Goal: Complete application form

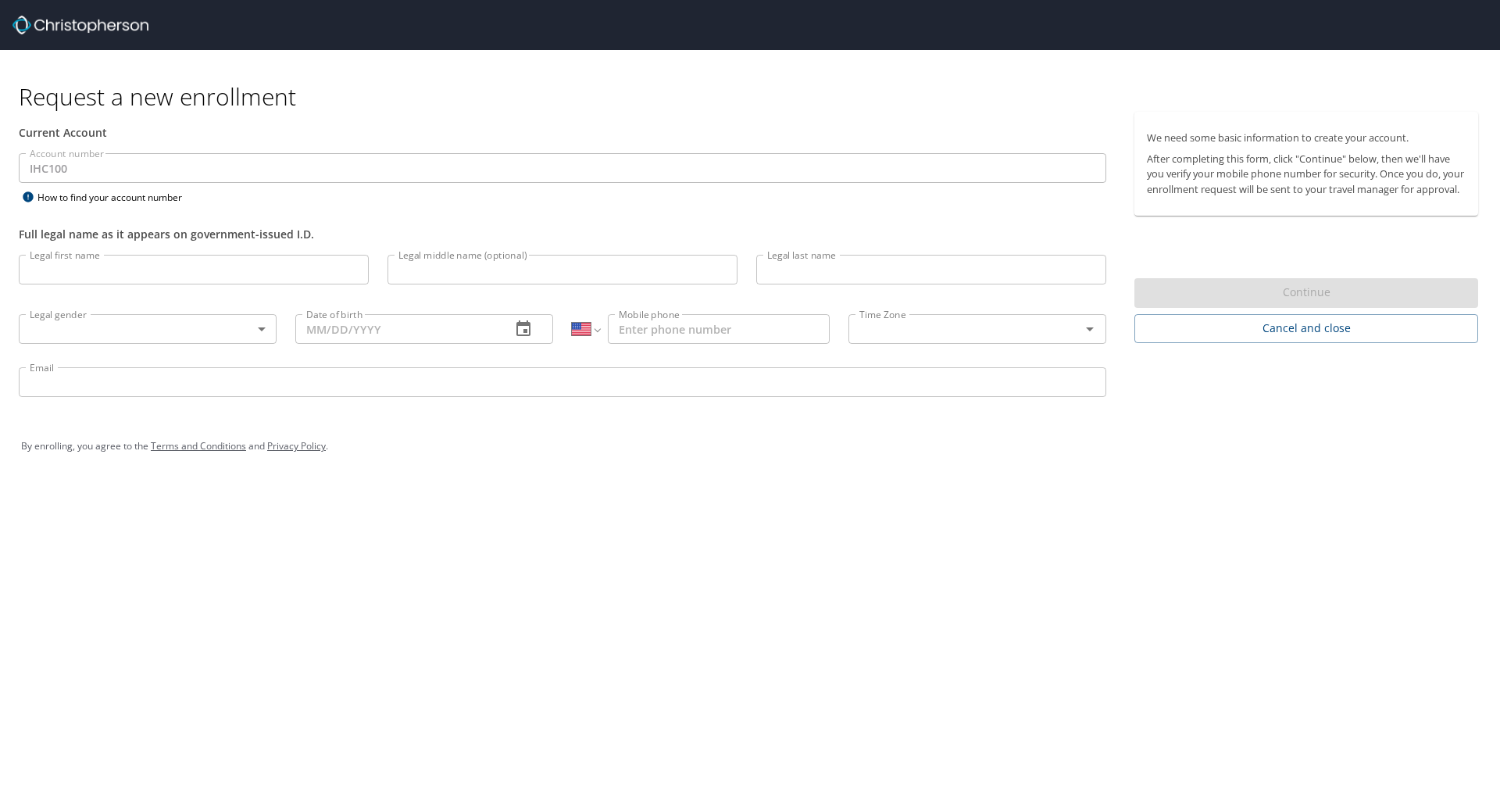
select select "US"
click at [111, 273] on input "Legal first name" at bounding box center [193, 269] width 350 height 30
type input "Scott"
type input "[PERSON_NAME]"
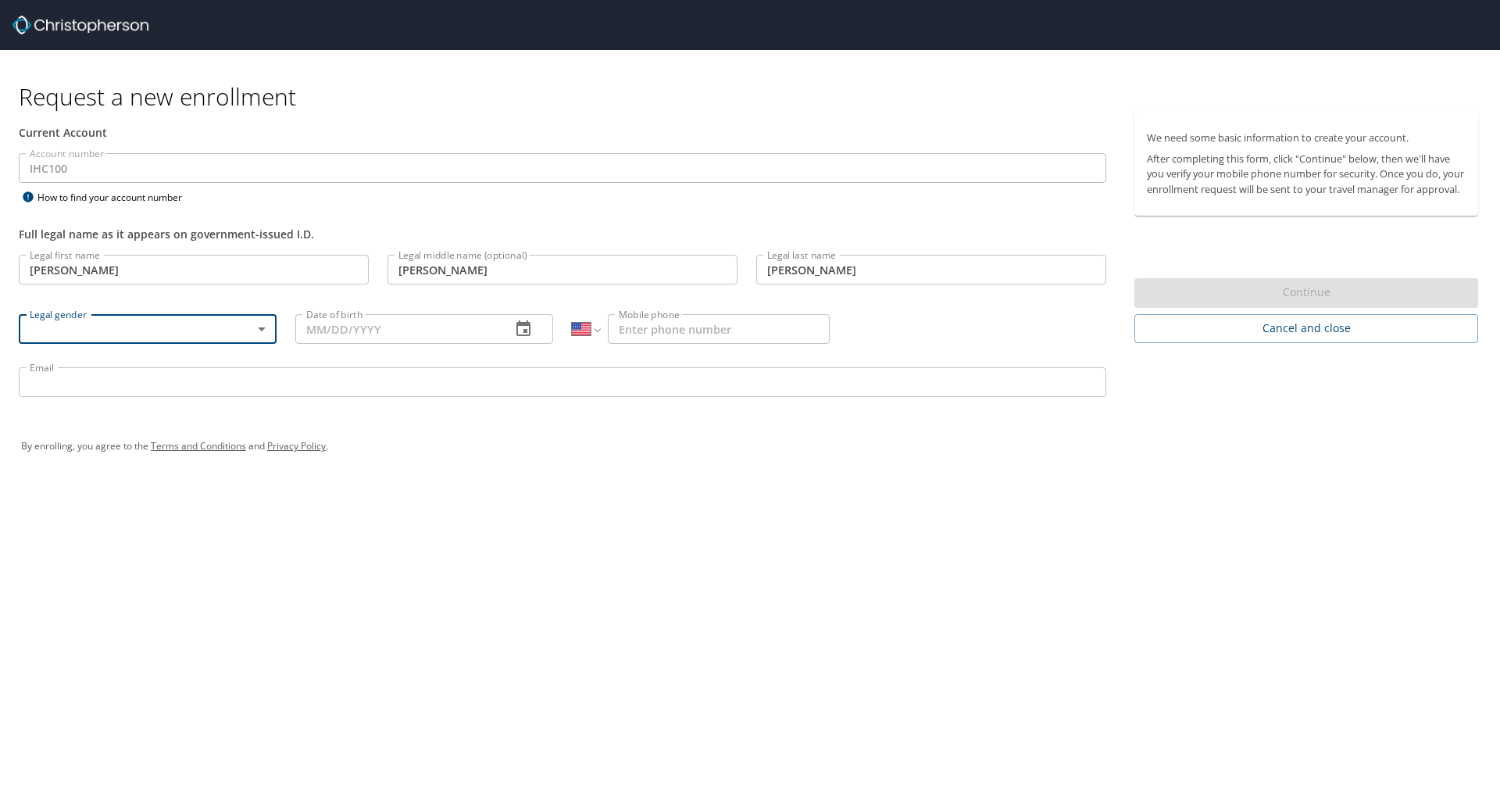
click at [125, 320] on body "Request a new enrollment Current Account Account number IHC100 Account number H…" at bounding box center [750, 406] width 1500 height 812
click at [118, 387] on li "Male" at bounding box center [148, 383] width 258 height 29
type input "Male"
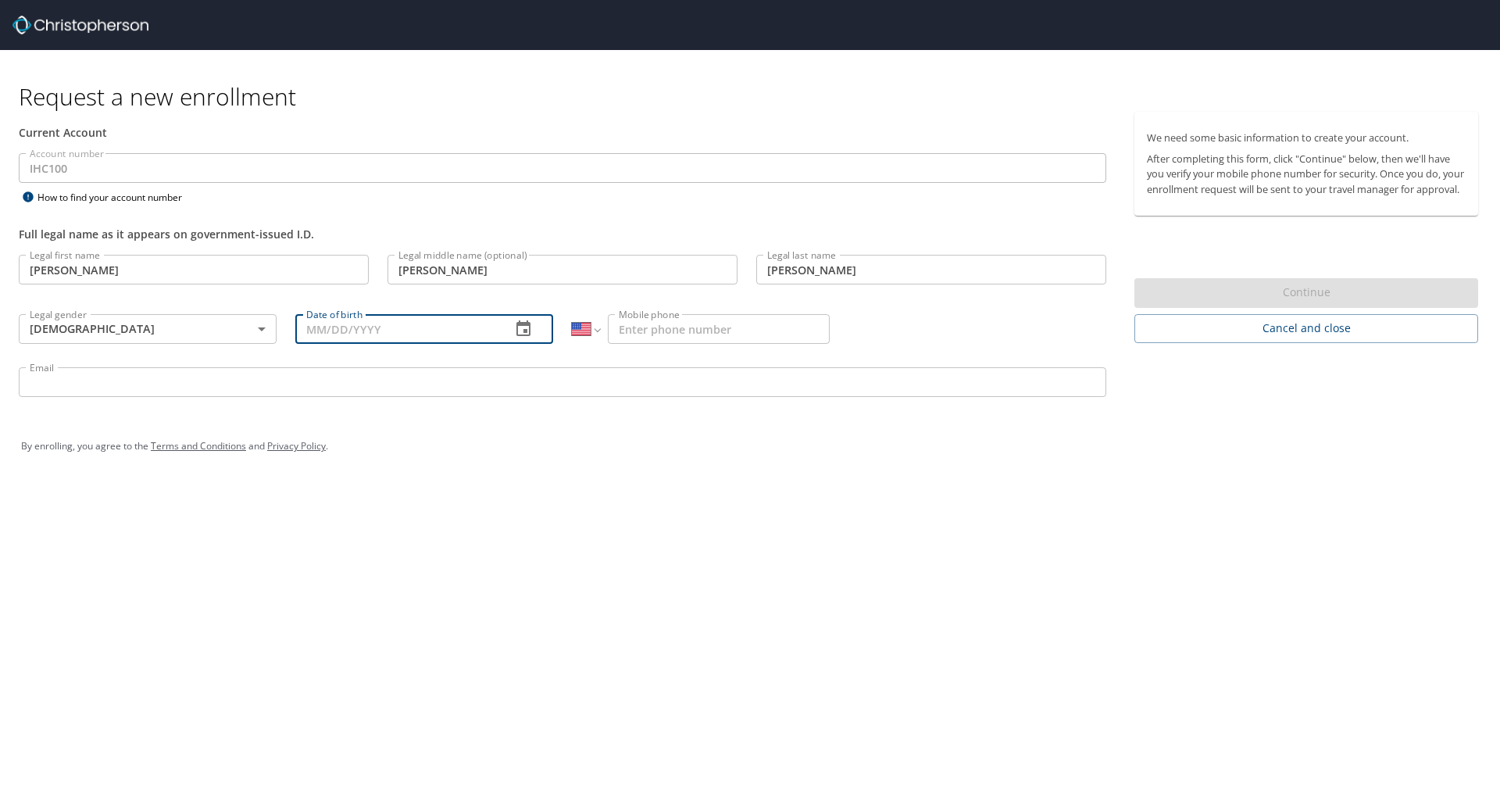
click at [381, 339] on input "Date of birth" at bounding box center [397, 329] width 203 height 30
type input "01/31/1989"
click at [689, 334] on input "Mobile phone" at bounding box center [718, 329] width 222 height 30
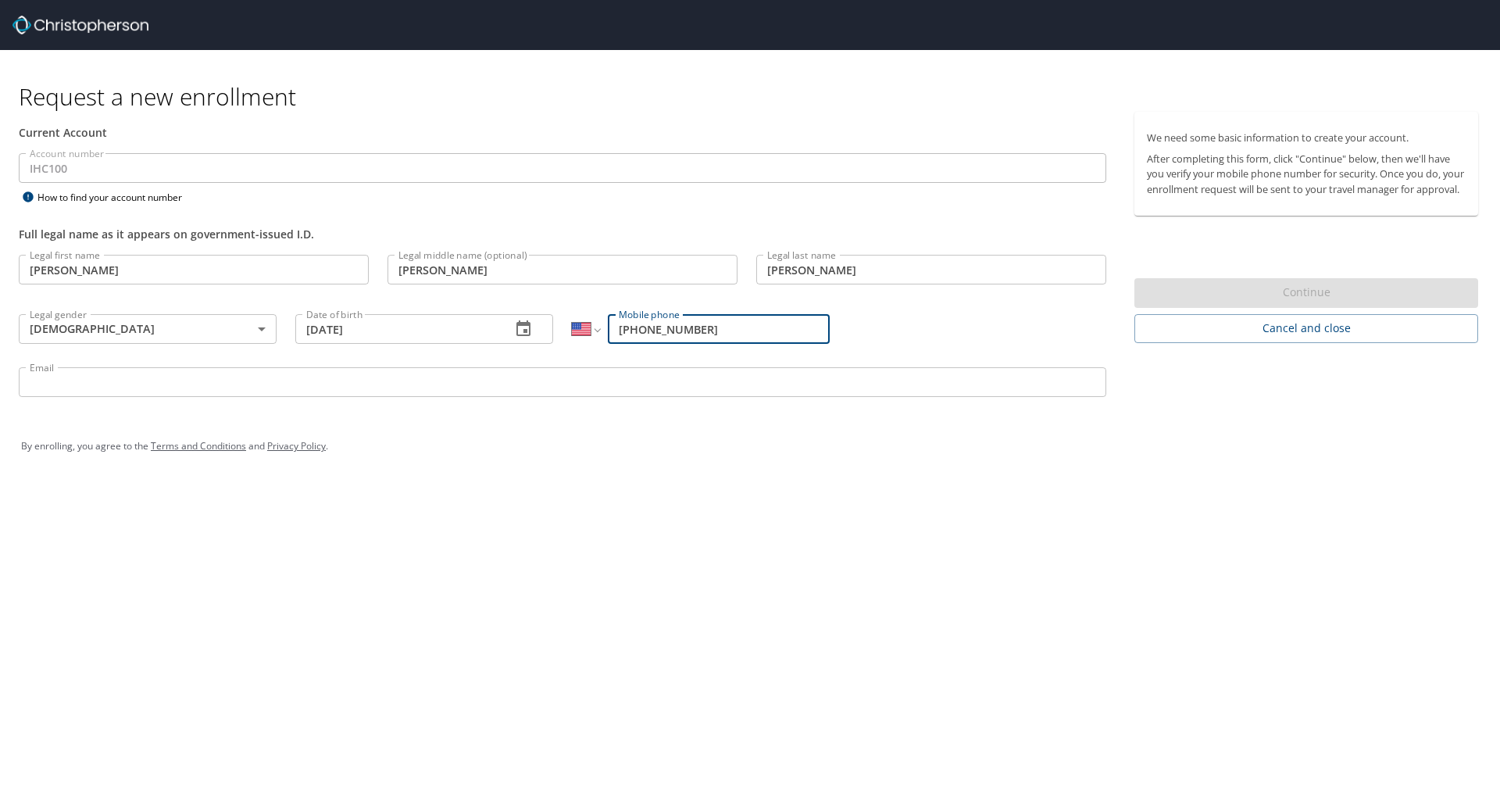
type input "(801) 358-0153"
click at [491, 370] on input "Email" at bounding box center [562, 382] width 1087 height 30
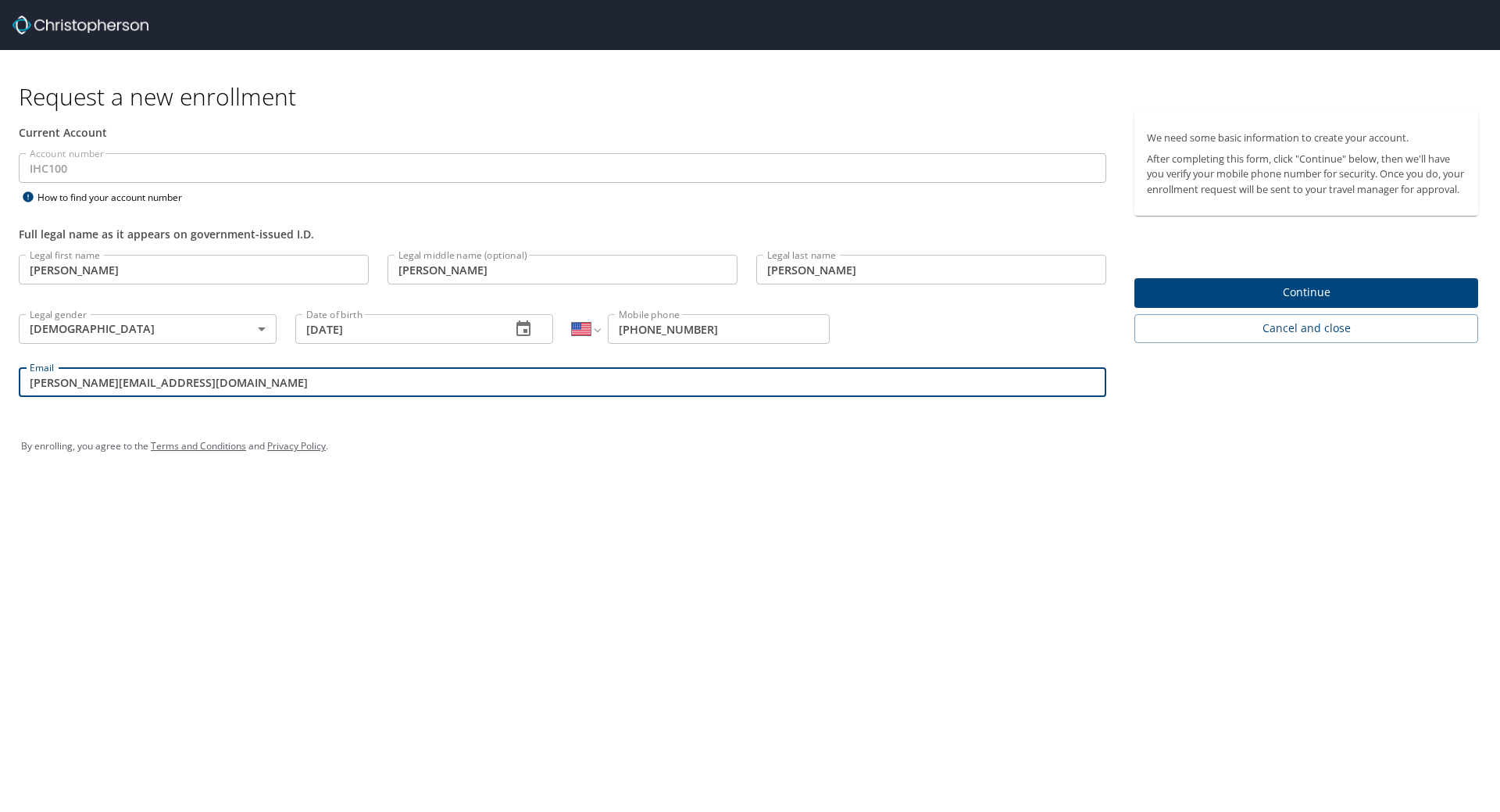
type input "scott.johnson2@imail.org"
click at [1298, 300] on span "Continue" at bounding box center [1306, 293] width 318 height 20
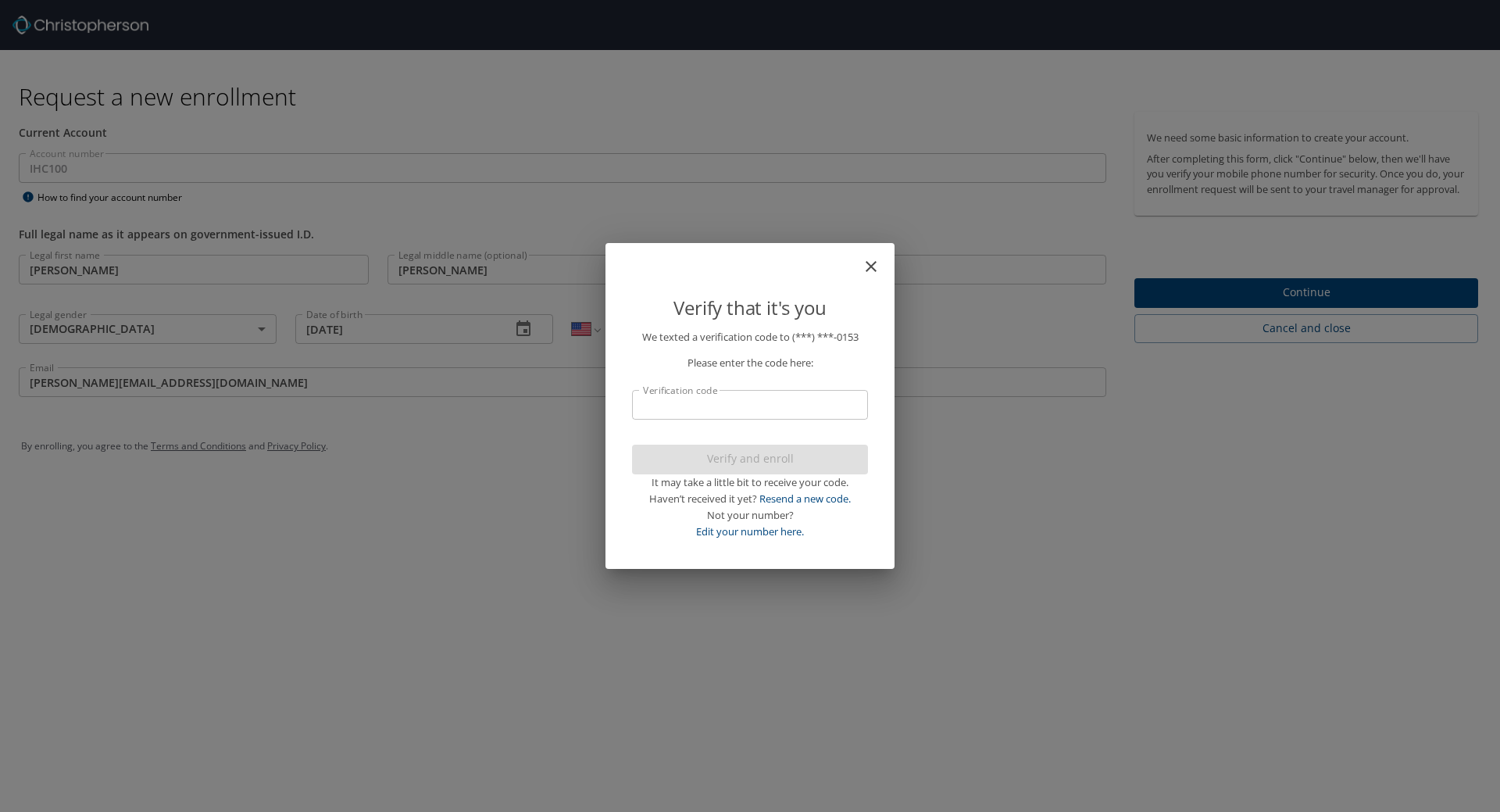
click at [770, 412] on input "Verification code" at bounding box center [749, 405] width 236 height 30
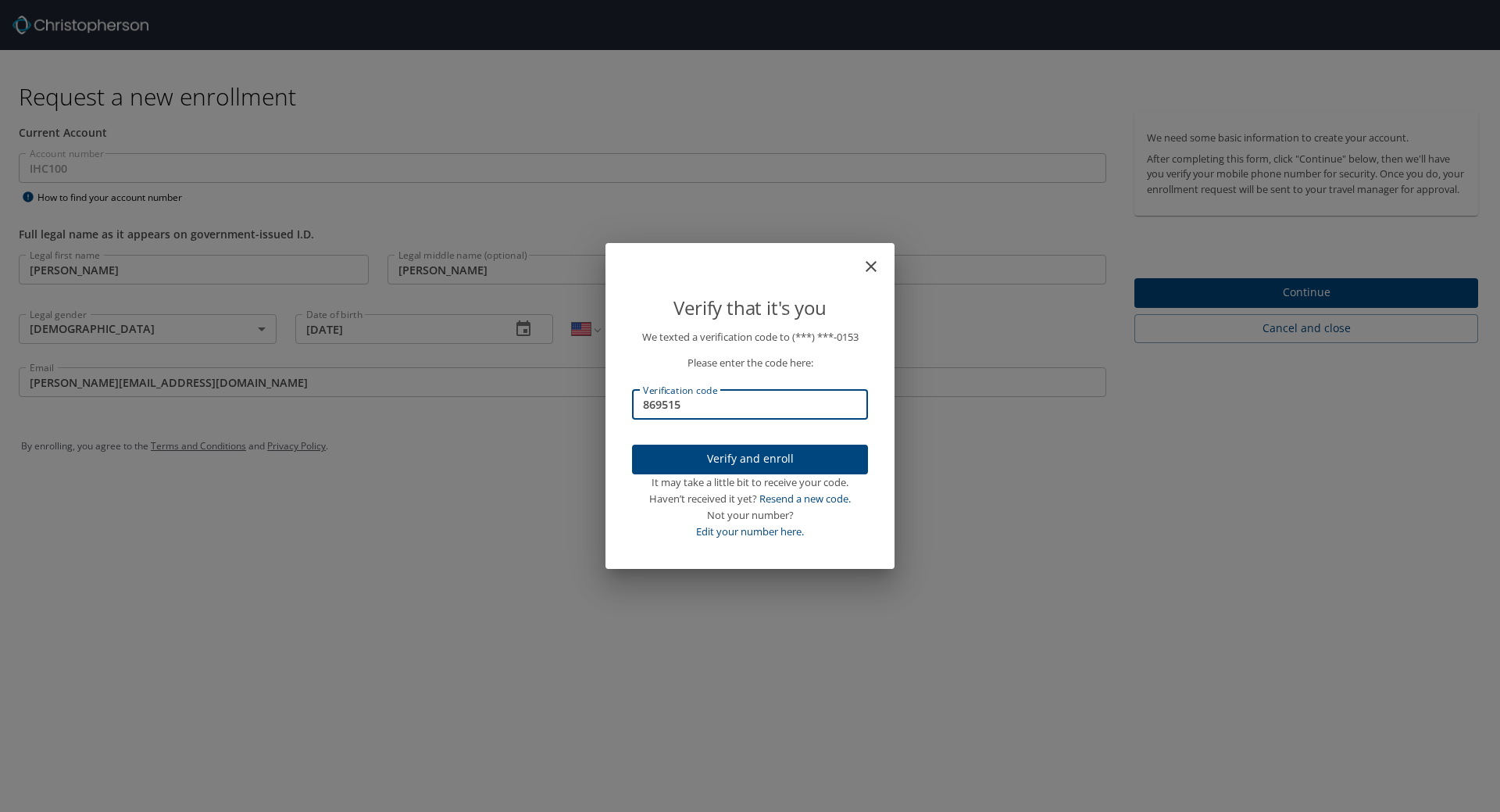
type input "869515"
click at [771, 464] on span "Verify and enroll" at bounding box center [750, 459] width 211 height 20
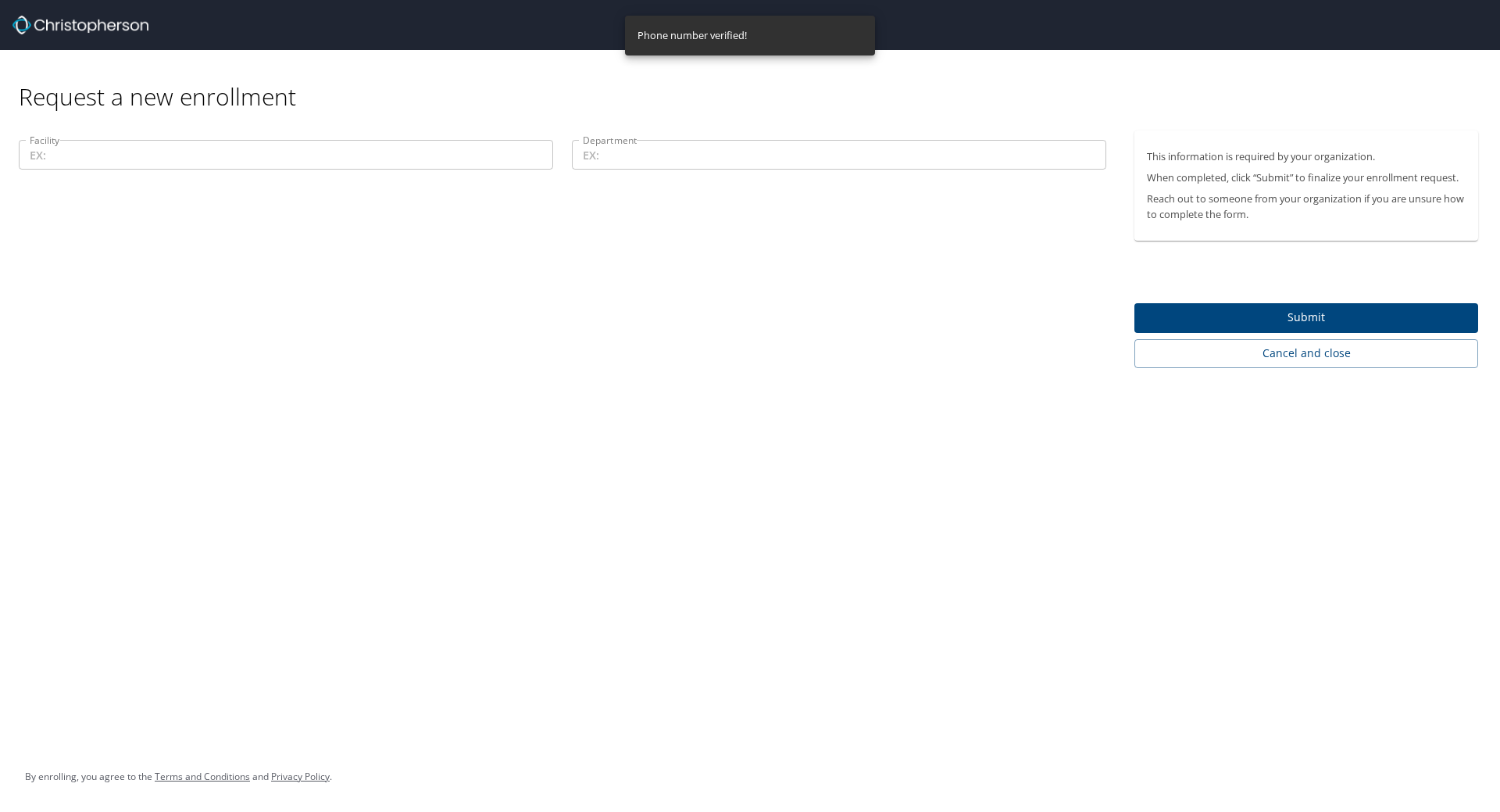
click at [279, 160] on input "Facility" at bounding box center [286, 155] width 534 height 30
click at [209, 157] on input "Facility" at bounding box center [286, 155] width 534 height 30
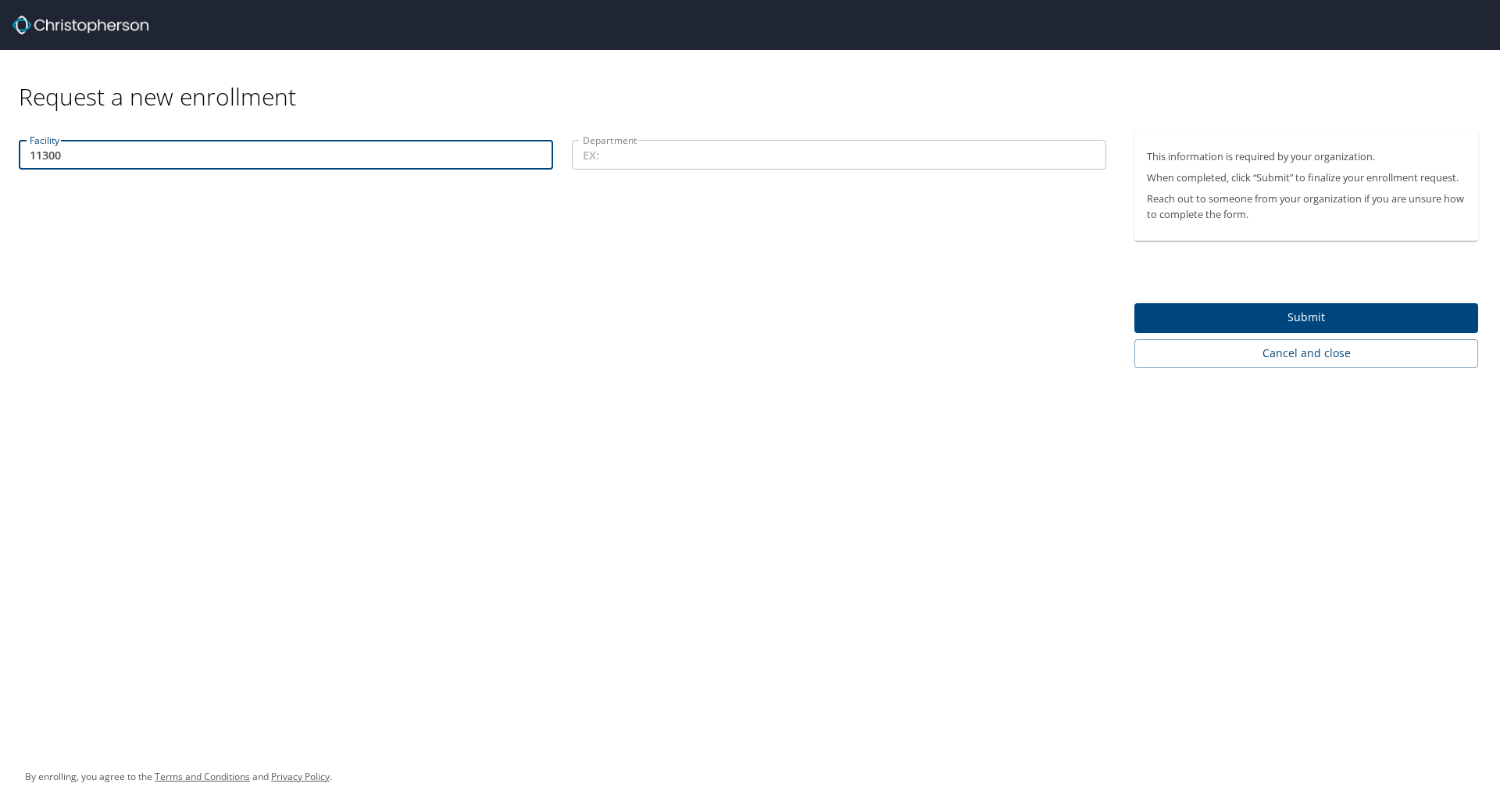
type input "11300"
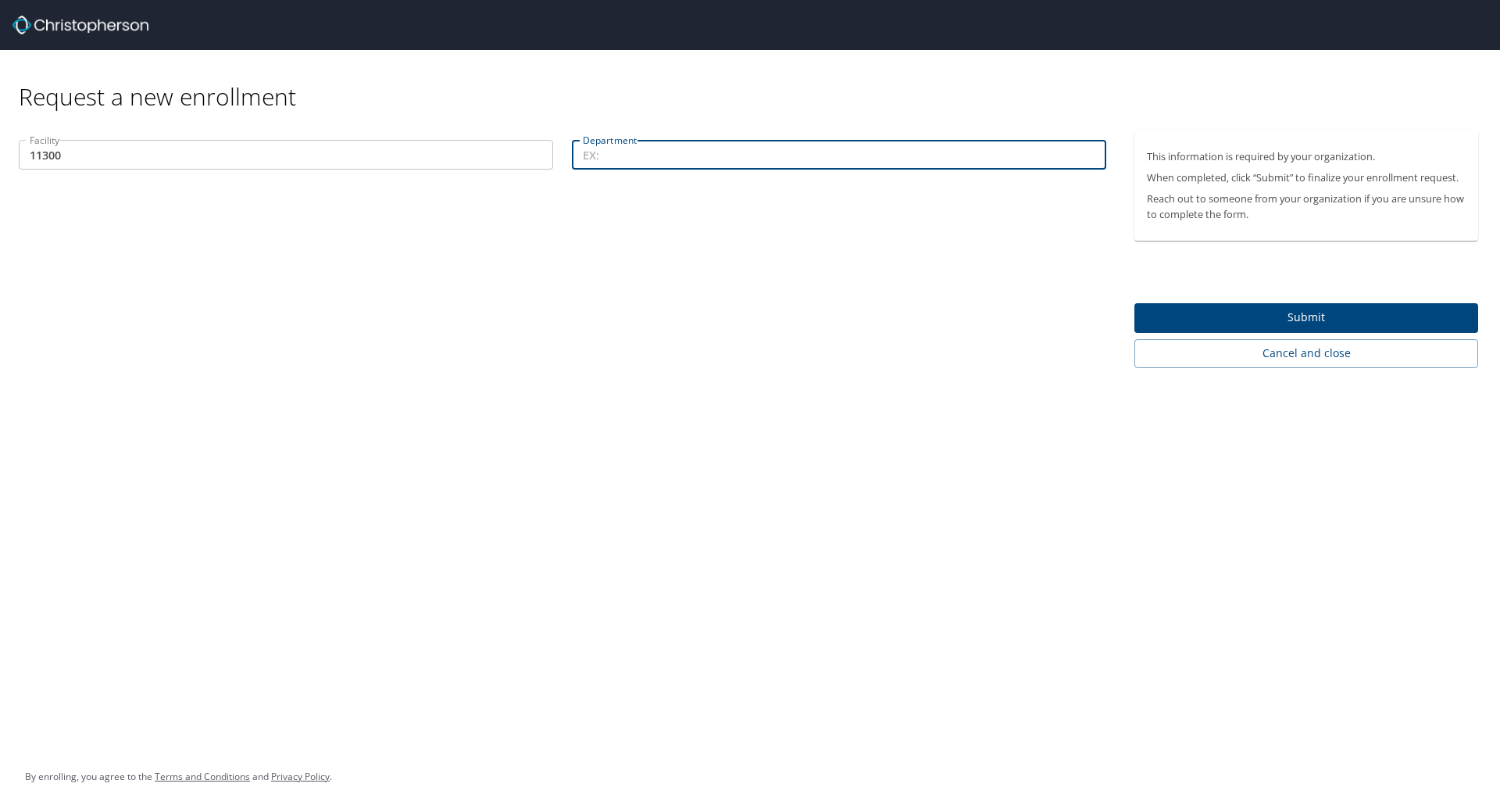
click at [624, 145] on input "Department" at bounding box center [839, 155] width 534 height 30
type input "35037"
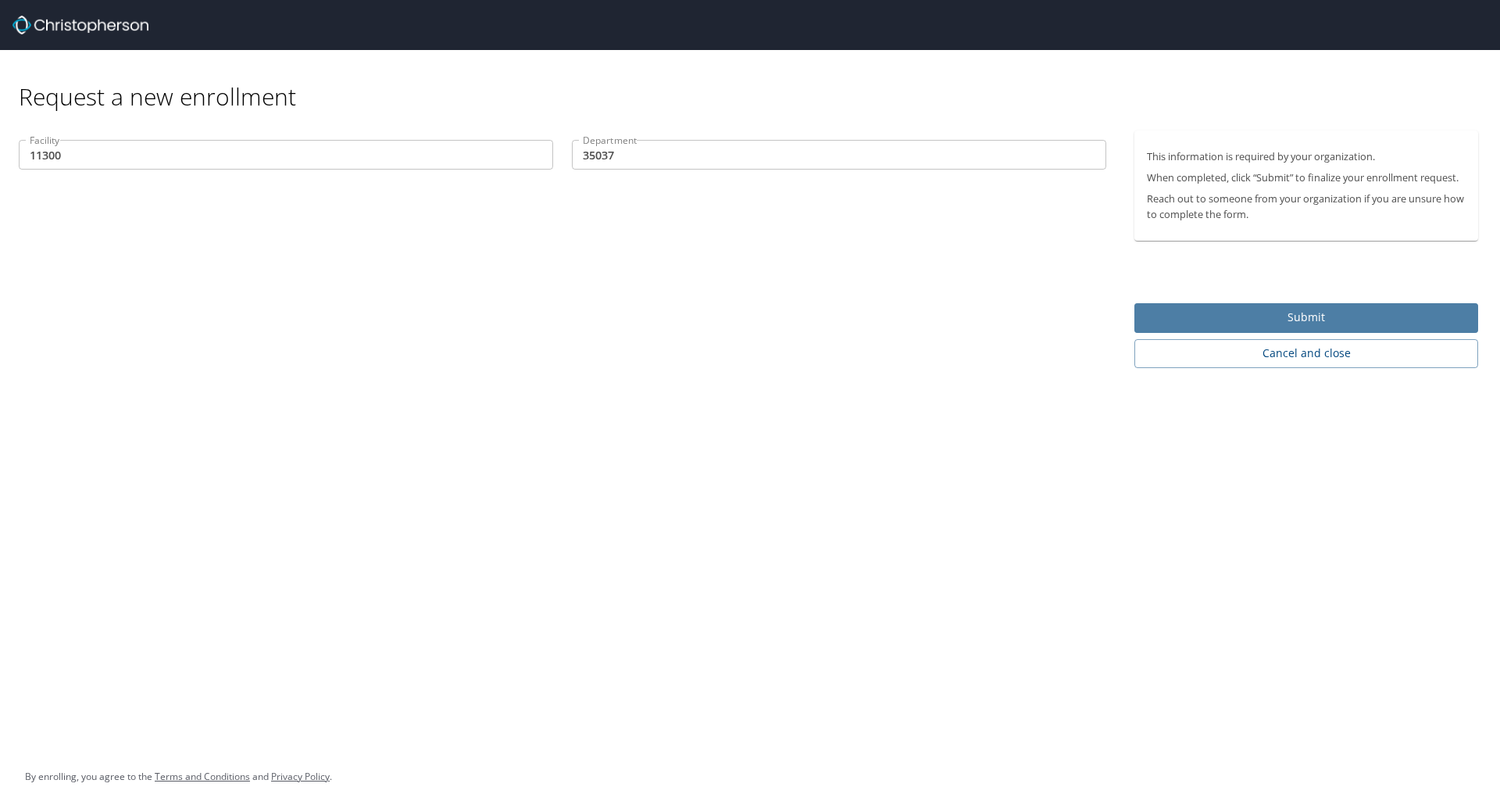
click at [1277, 313] on span "Submit" at bounding box center [1306, 317] width 318 height 20
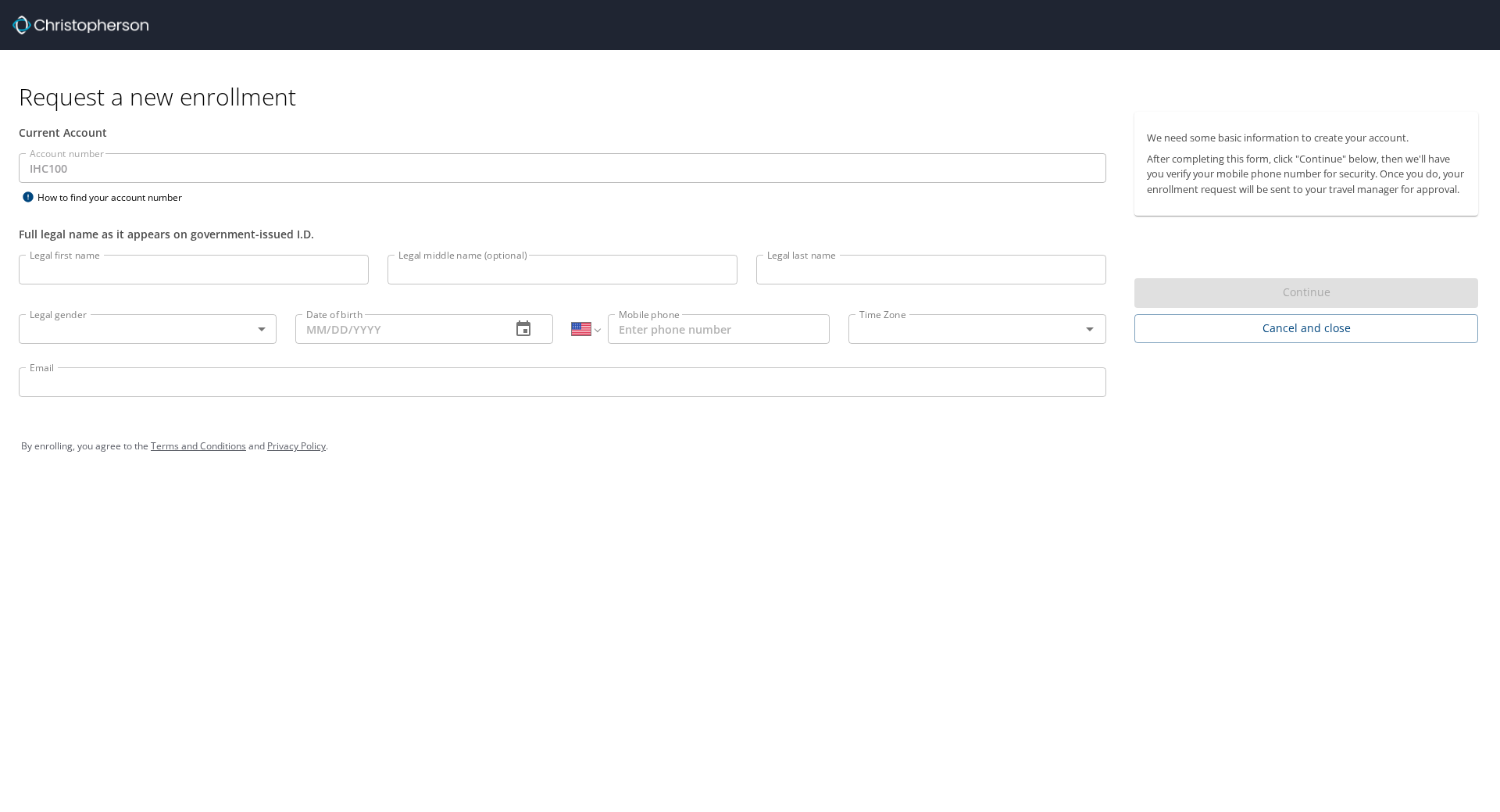
select select "US"
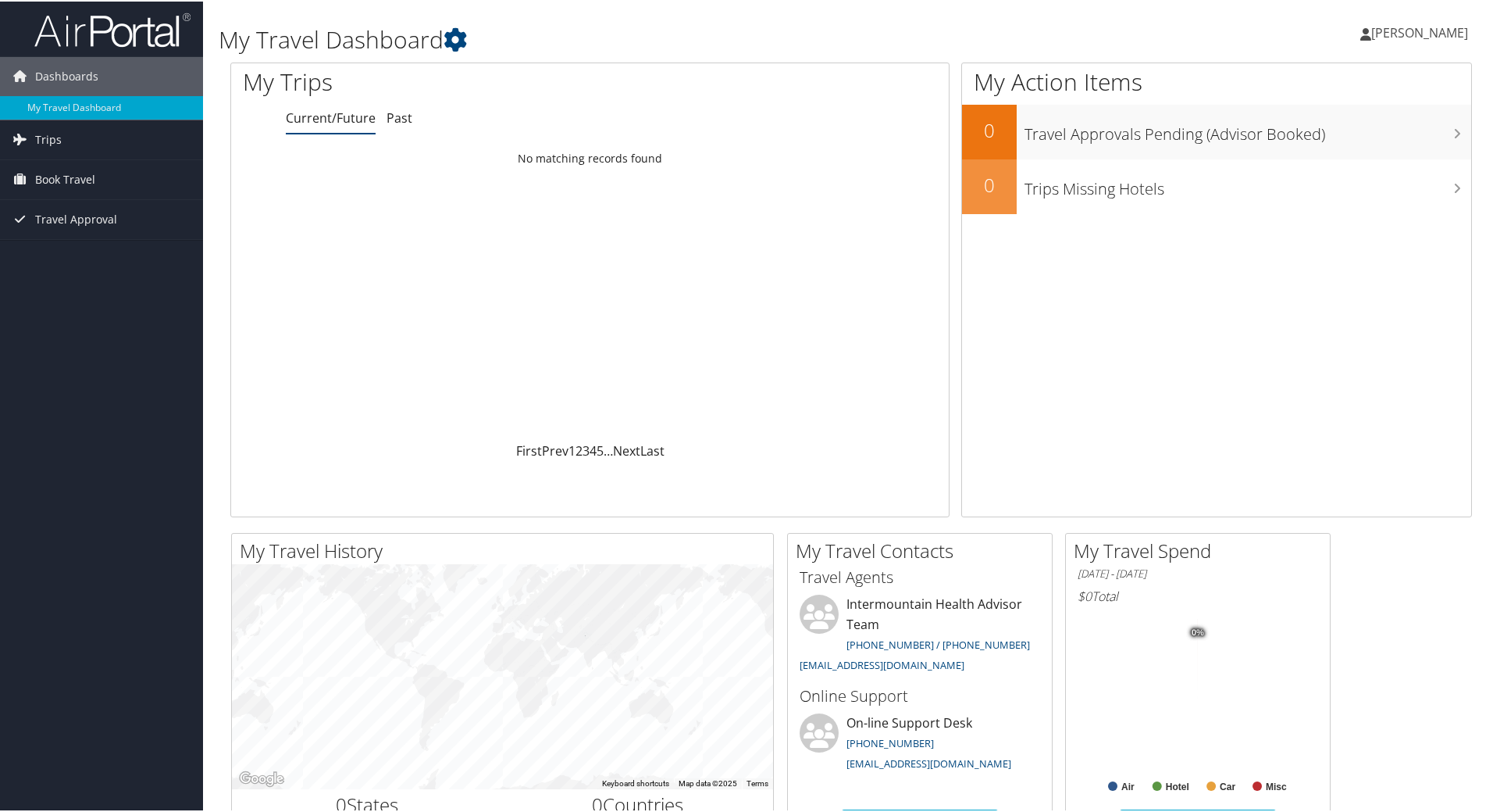
click at [1398, 39] on span "Scott Johnson" at bounding box center [1420, 31] width 97 height 17
click at [1328, 143] on link "View Travel Profile" at bounding box center [1378, 139] width 174 height 27
click at [65, 71] on span "Dashboards" at bounding box center [67, 75] width 63 height 39
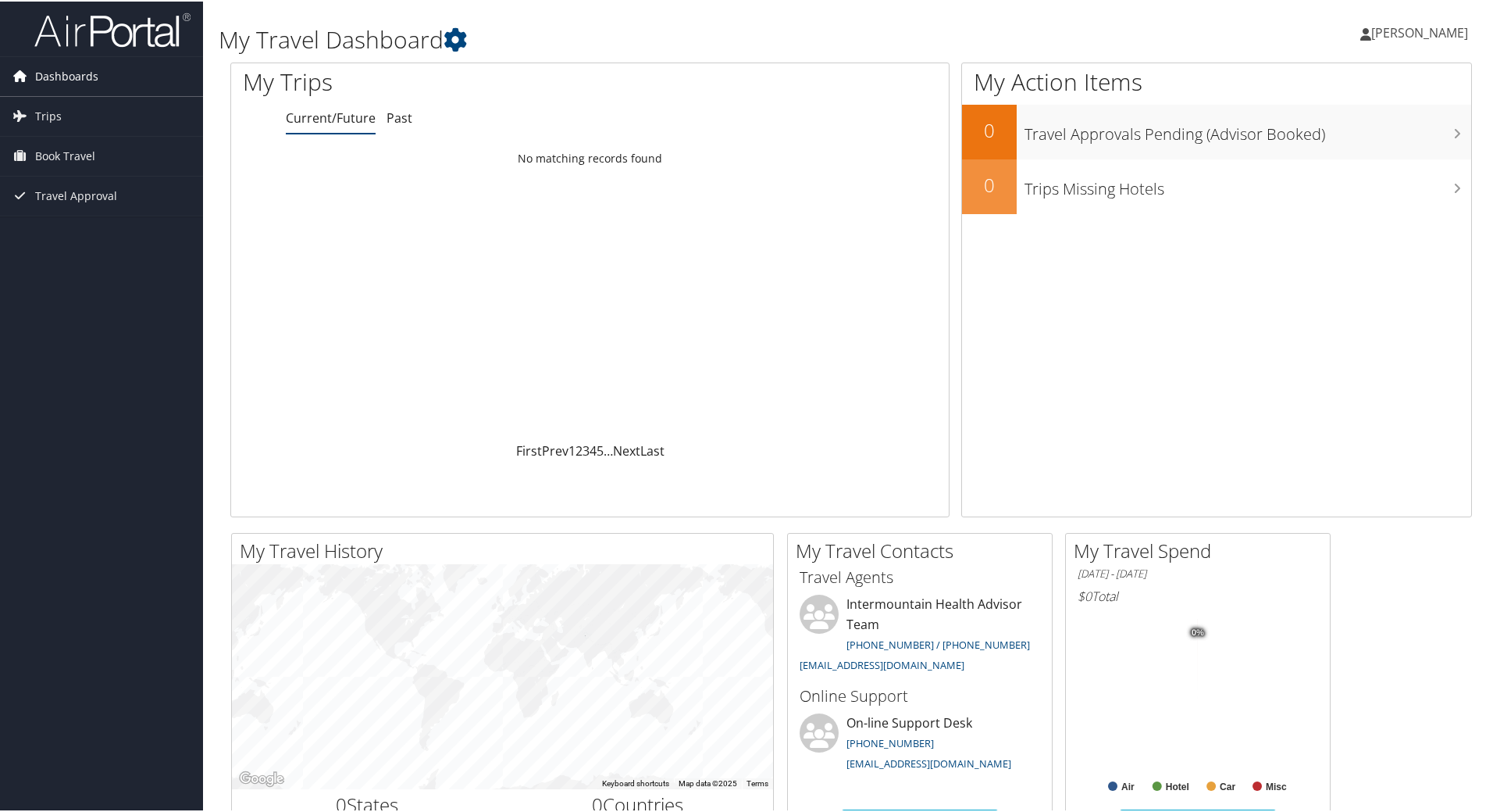
click at [65, 71] on span "Dashboards" at bounding box center [67, 75] width 63 height 39
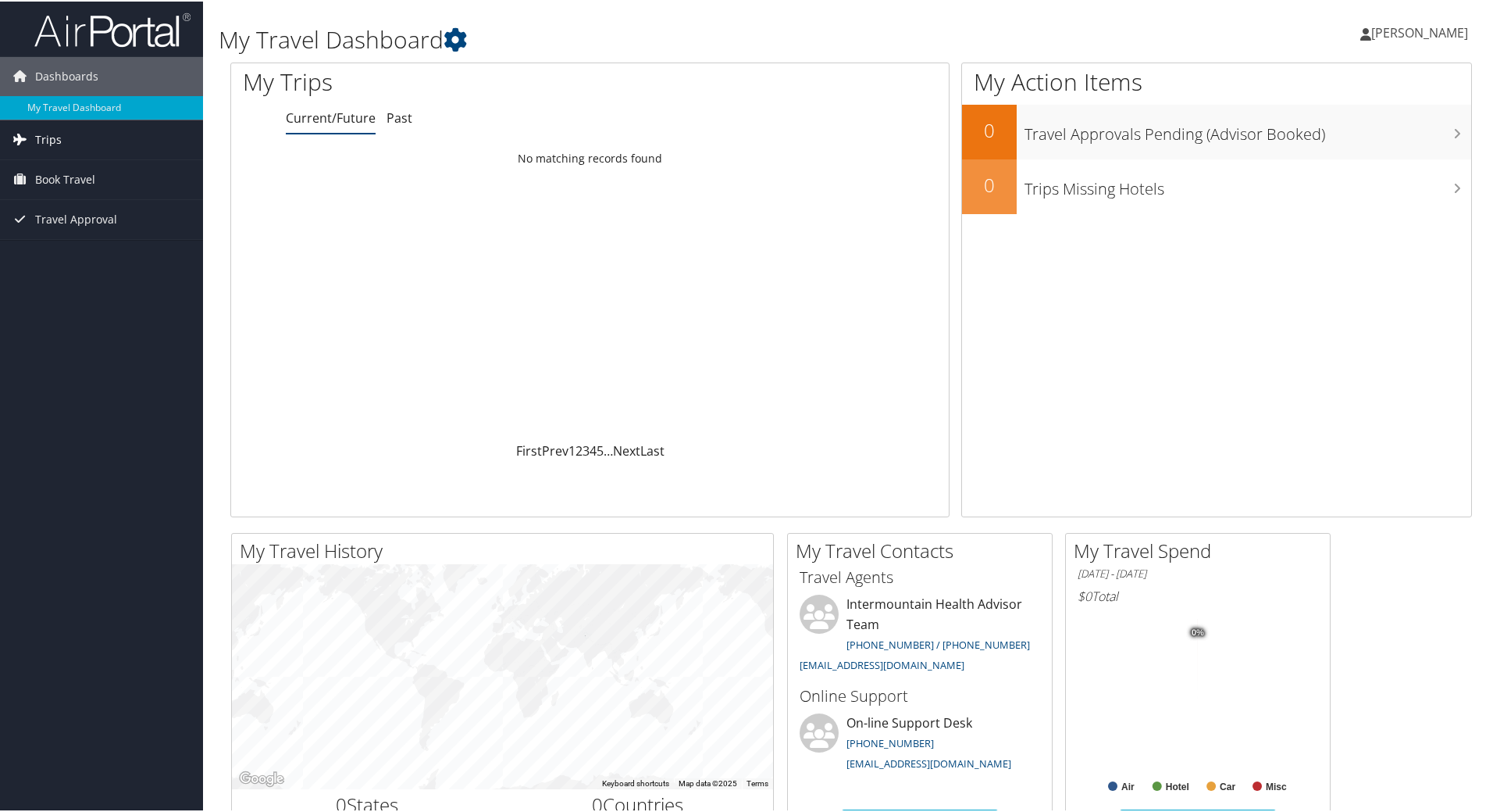
click at [61, 138] on link "Trips" at bounding box center [102, 138] width 203 height 39
click at [71, 257] on span "Book Travel" at bounding box center [65, 248] width 60 height 39
click at [75, 362] on span "Travel Approval" at bounding box center [76, 359] width 82 height 39
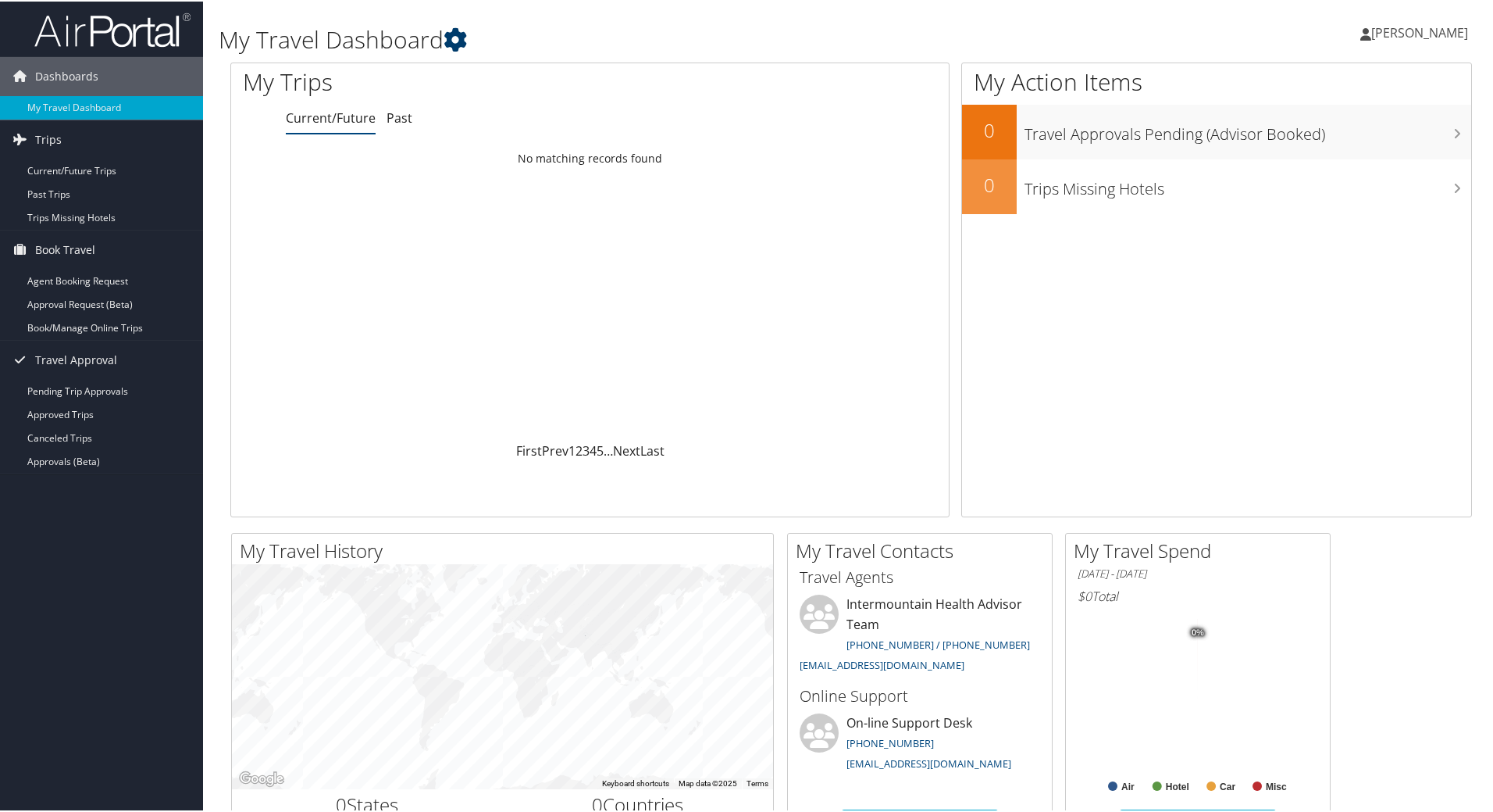
click at [467, 32] on icon at bounding box center [455, 38] width 24 height 24
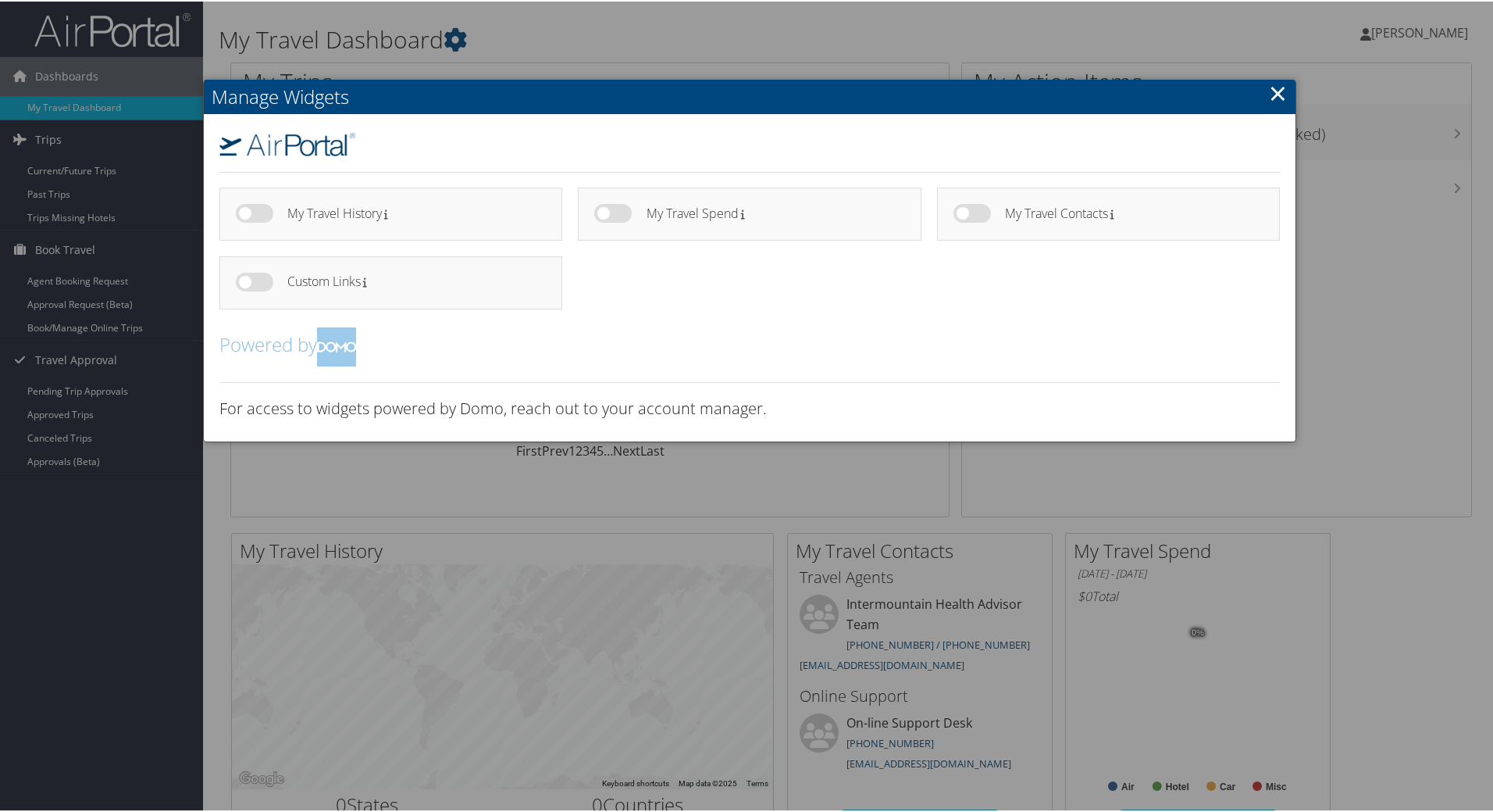
click at [1277, 94] on link "×" at bounding box center [1278, 92] width 18 height 32
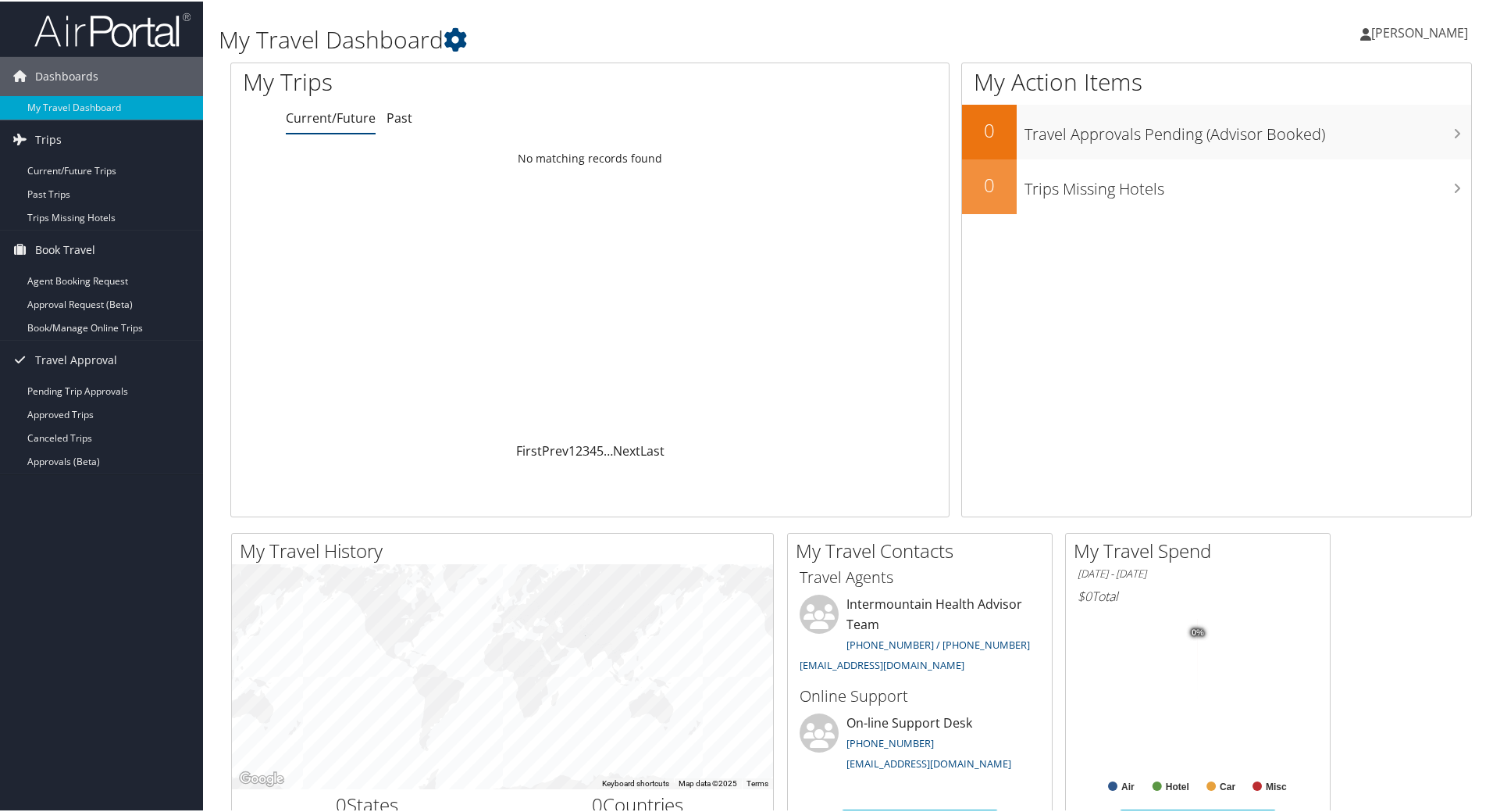
click at [1397, 34] on span "[PERSON_NAME]" at bounding box center [1420, 31] width 97 height 17
click at [1348, 90] on link "My Settings" at bounding box center [1378, 86] width 174 height 27
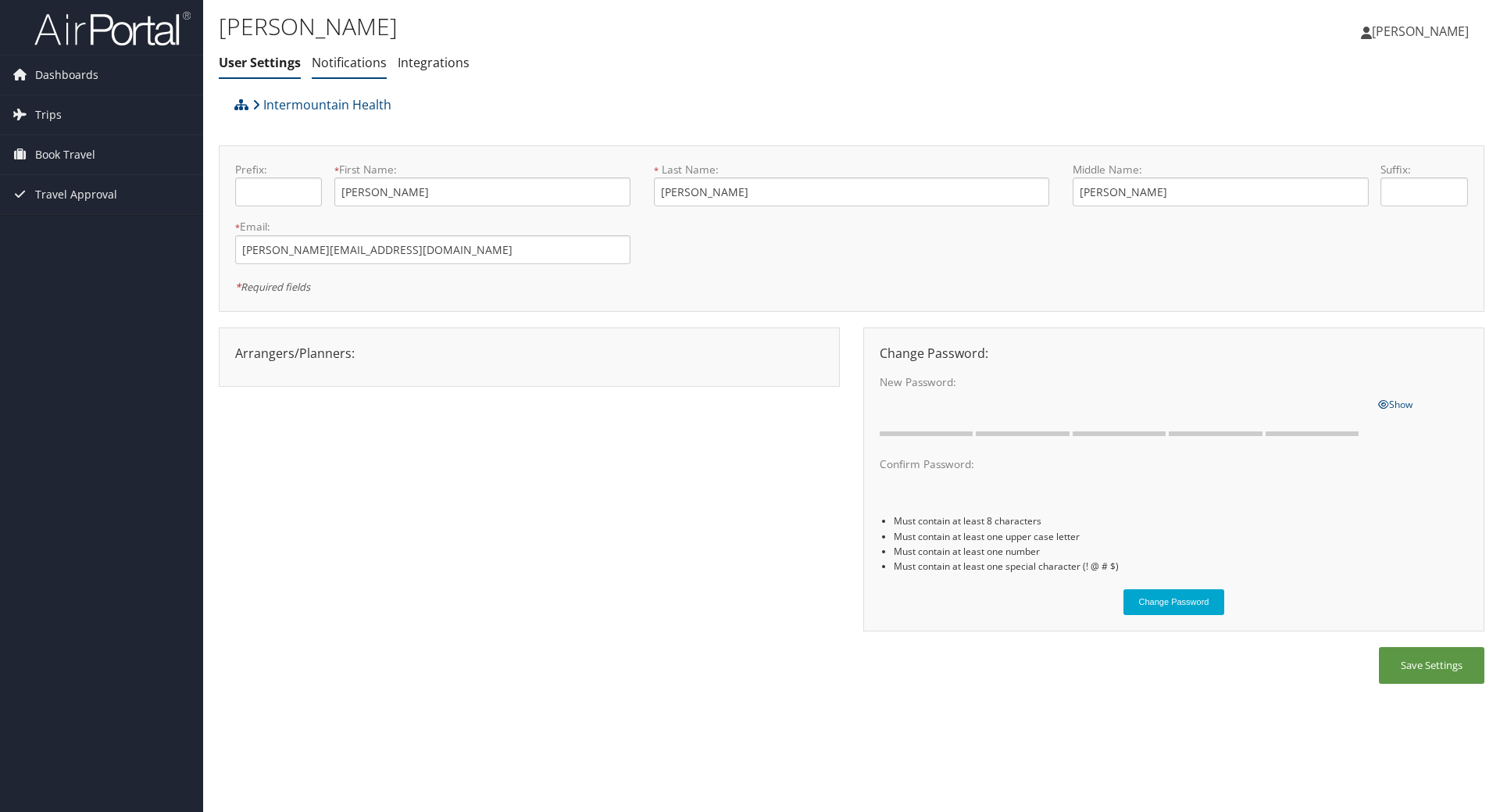
click at [347, 62] on link "Notifications" at bounding box center [349, 62] width 75 height 17
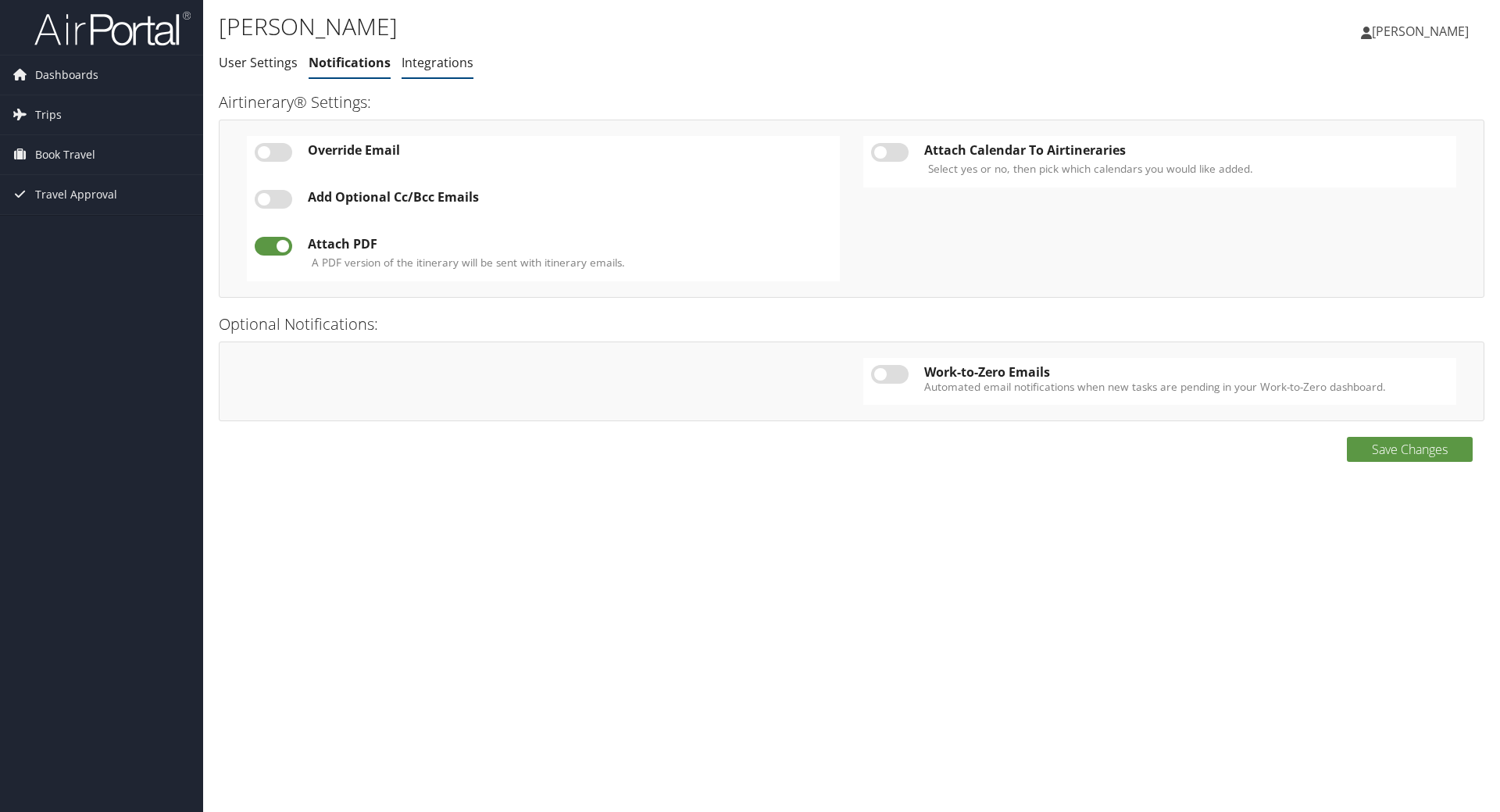
click at [439, 59] on link "Integrations" at bounding box center [437, 62] width 72 height 17
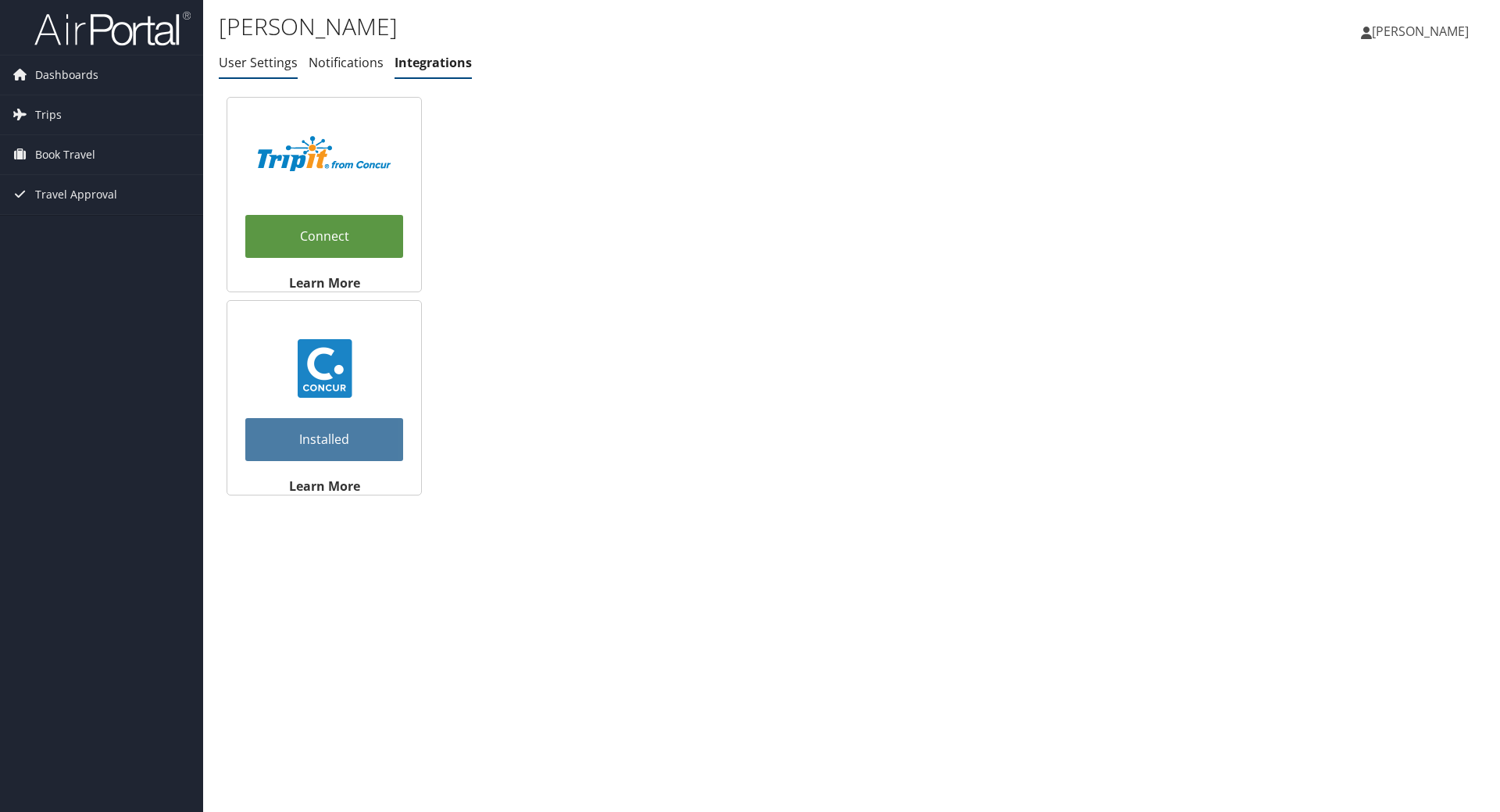
click at [254, 58] on link "User Settings" at bounding box center [258, 62] width 79 height 17
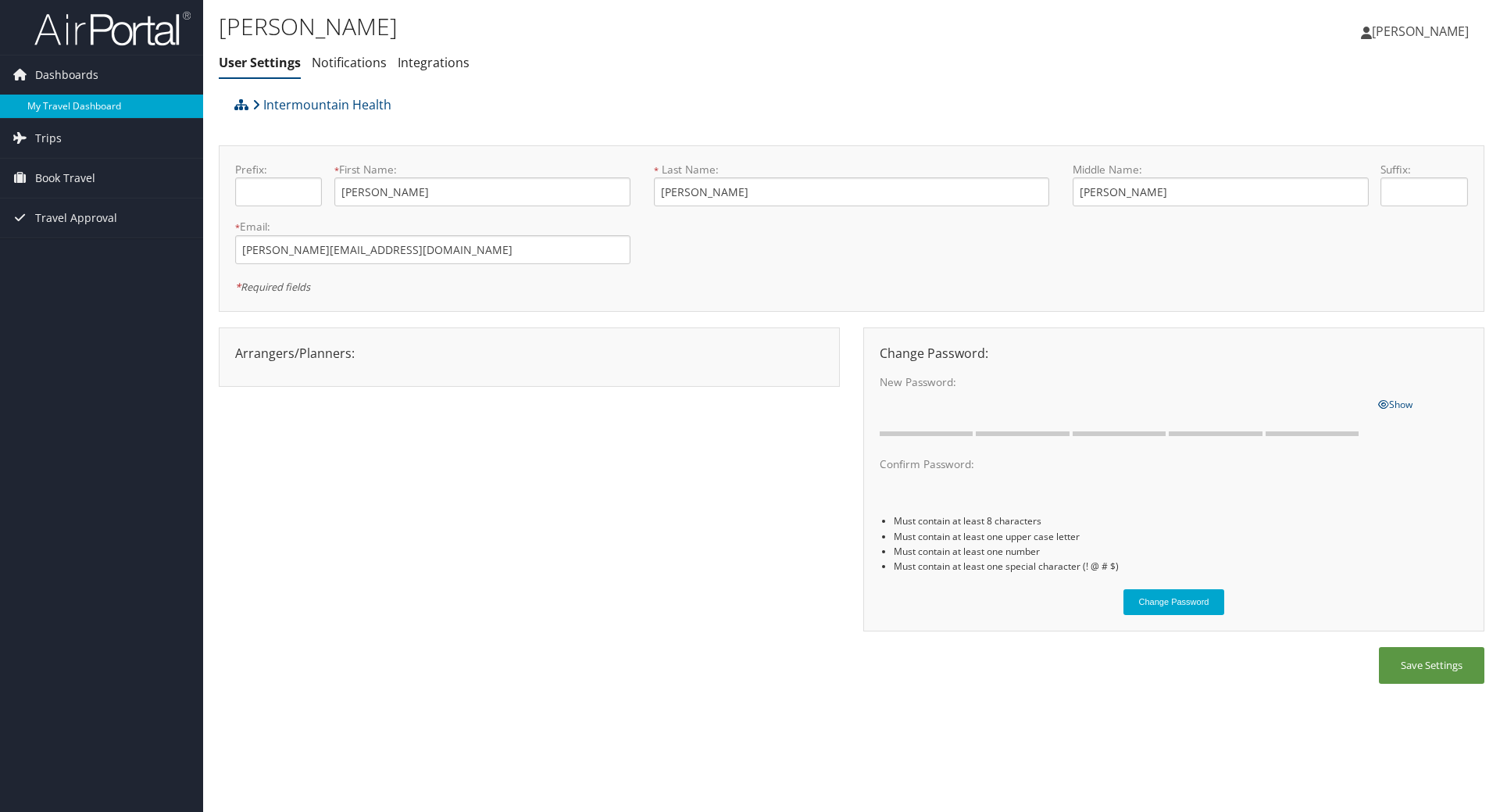
click at [89, 103] on link "My Travel Dashboard" at bounding box center [102, 106] width 203 height 24
